Goal: Find specific page/section: Find specific page/section

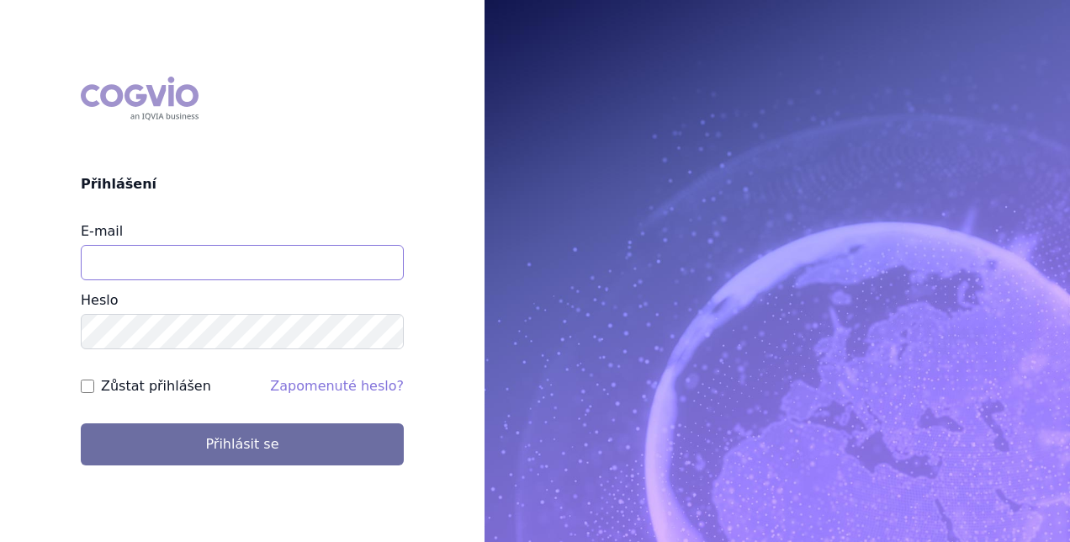
click at [359, 259] on input "E-mail" at bounding box center [242, 262] width 323 height 35
type input "stepan.uherek@novartis.com"
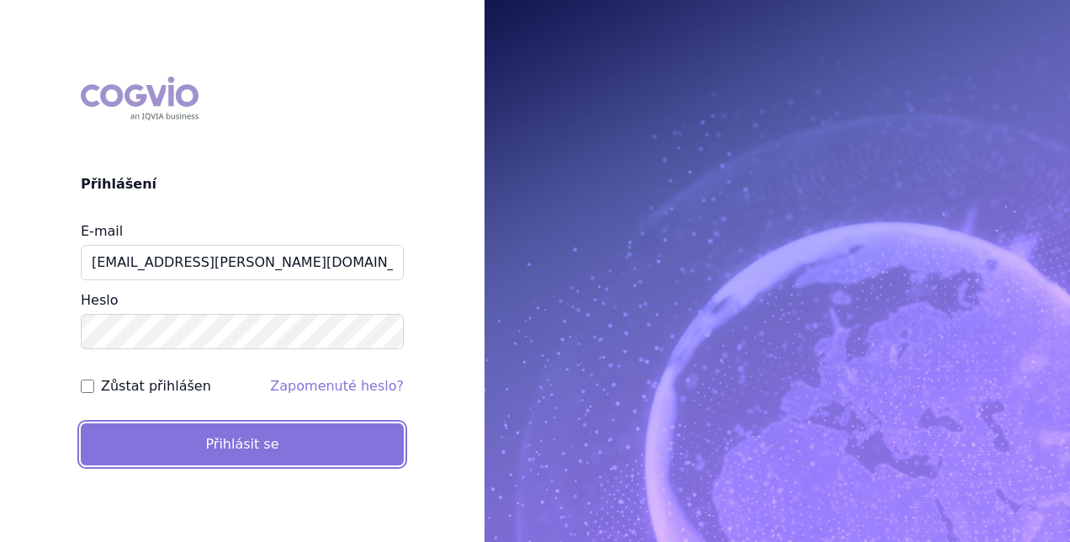
click at [241, 439] on button "Přihlásit se" at bounding box center [242, 444] width 323 height 42
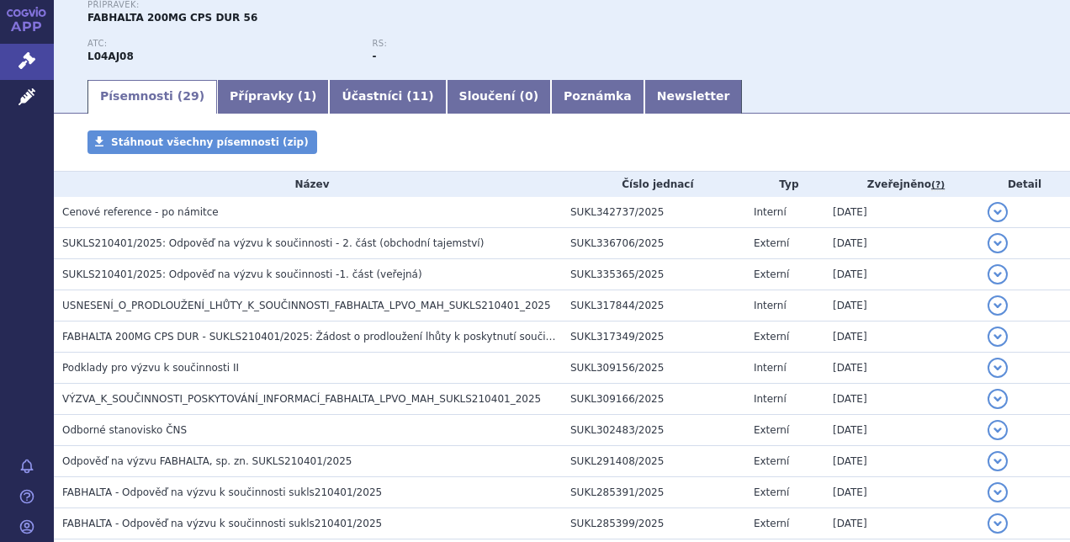
scroll to position [190, 0]
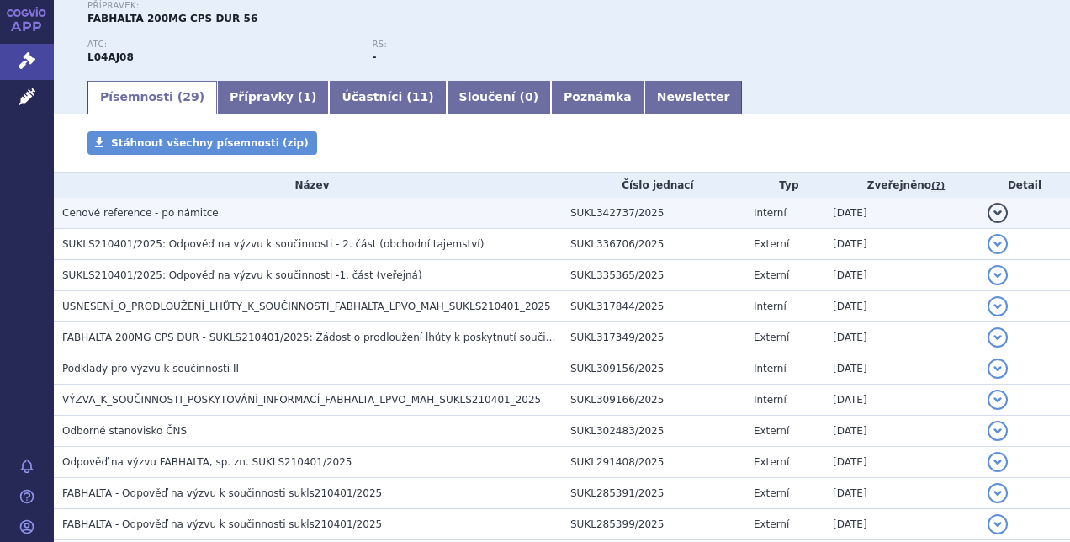
click at [459, 214] on h3 "Cenové reference - po námitce" at bounding box center [312, 212] width 500 height 17
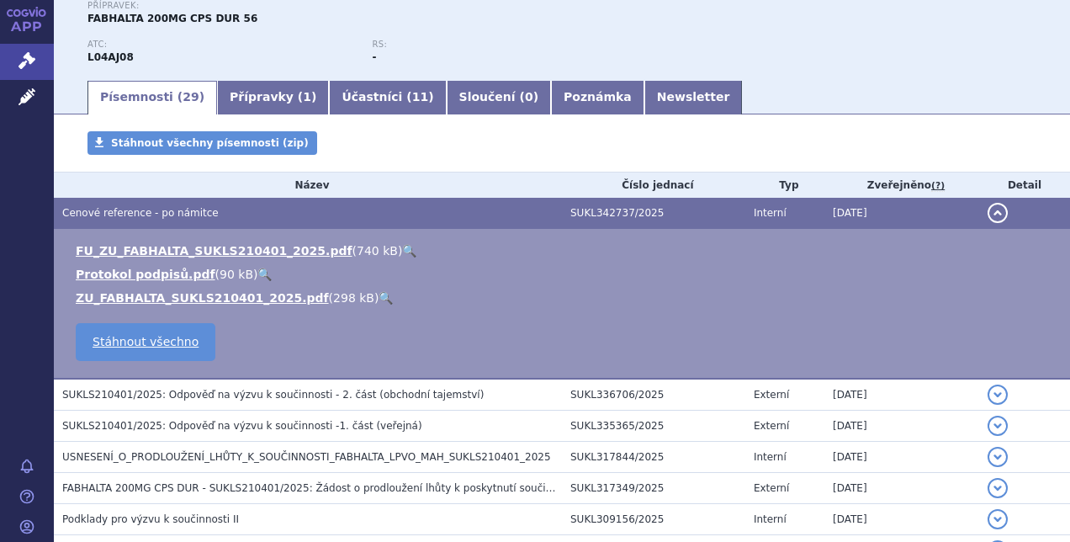
click at [402, 256] on link "🔍" at bounding box center [409, 250] width 14 height 13
click at [402, 254] on link "🔍" at bounding box center [409, 250] width 14 height 13
click at [258, 271] on link "🔍" at bounding box center [265, 274] width 14 height 13
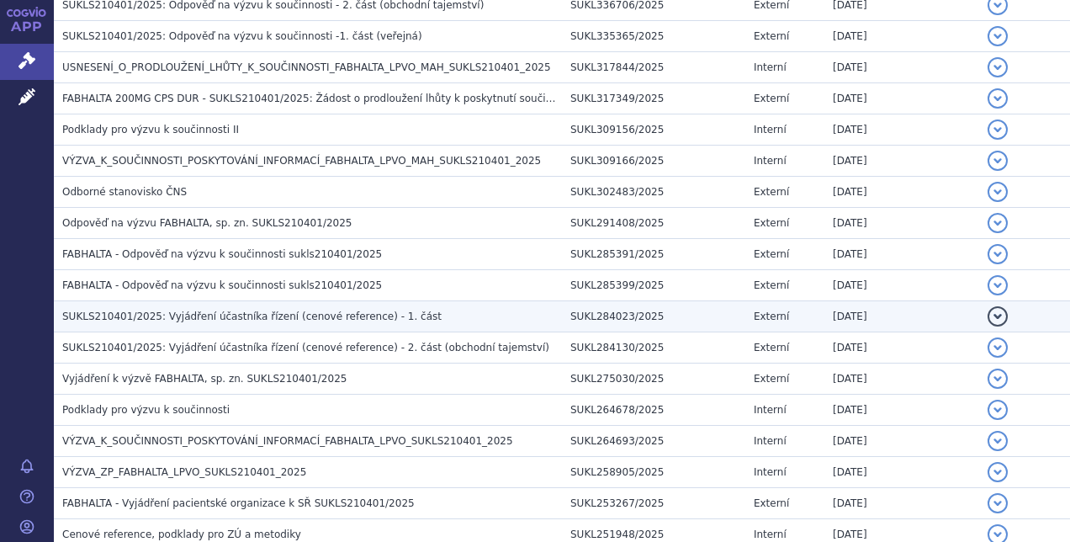
scroll to position [580, 0]
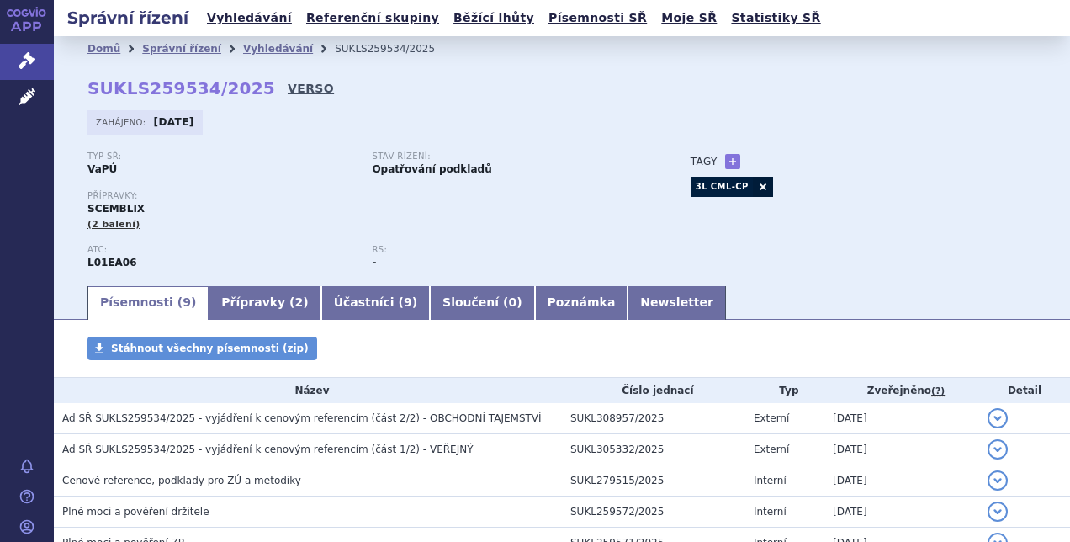
click at [288, 92] on link "VERSO" at bounding box center [311, 88] width 46 height 17
click at [288, 81] on link "VERSO" at bounding box center [311, 88] width 46 height 17
